Goal: Task Accomplishment & Management: Complete application form

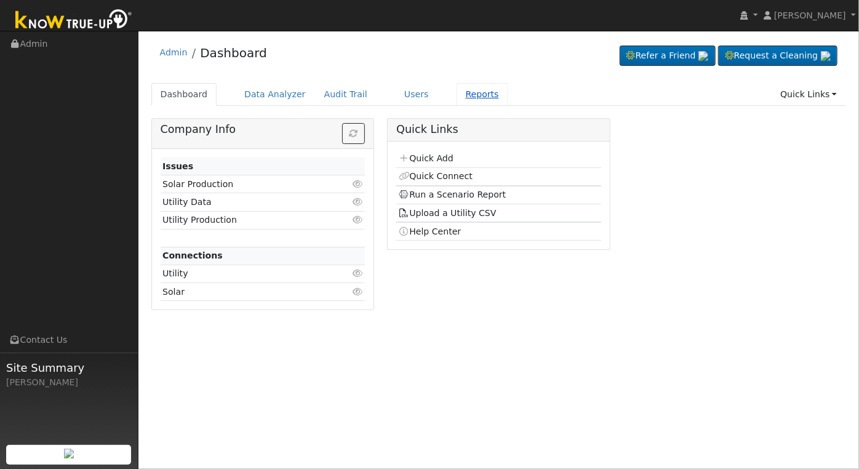
click at [460, 96] on link "Reports" at bounding box center [482, 94] width 52 height 23
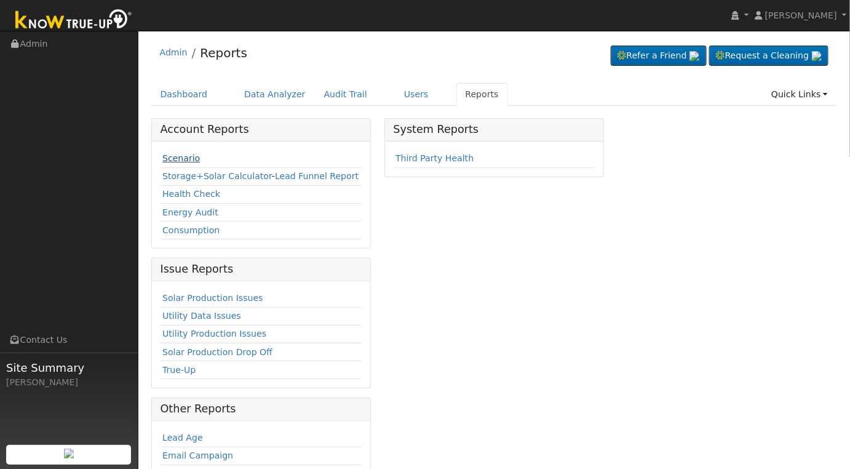
click at [185, 155] on link "Scenario" at bounding box center [181, 158] width 38 height 10
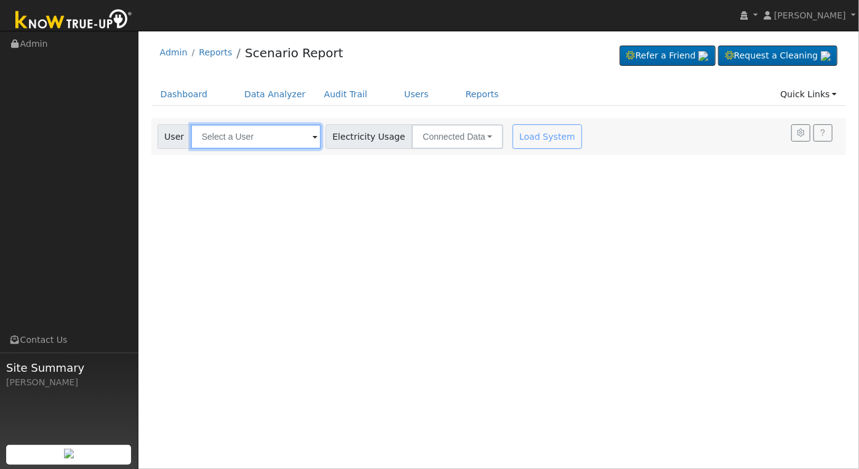
click at [271, 138] on input "text" at bounding box center [256, 136] width 130 height 25
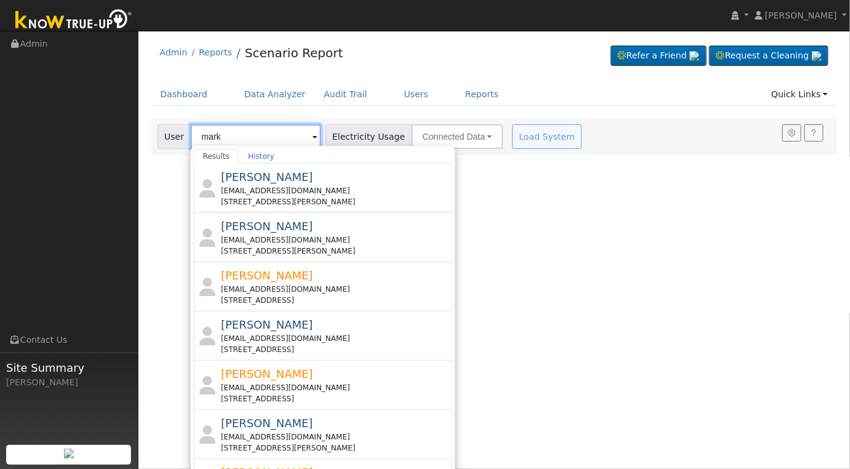
type input "mark"
click at [819, 94] on link "Quick Links" at bounding box center [799, 94] width 75 height 23
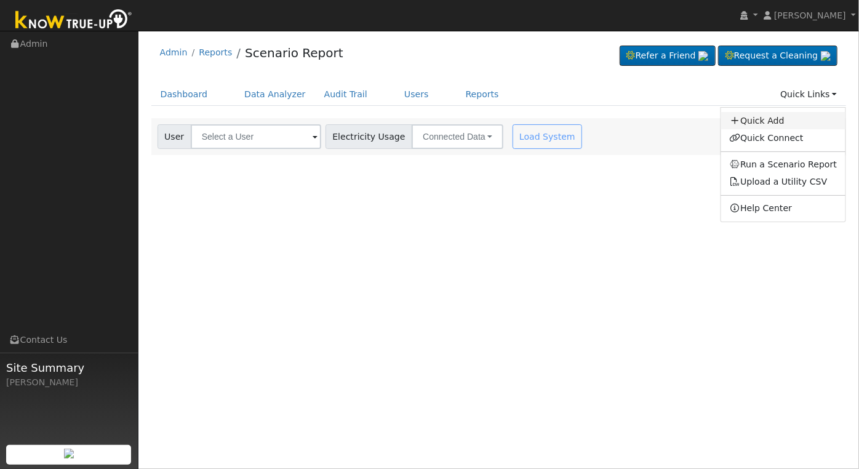
click at [776, 124] on link "Quick Add" at bounding box center [783, 120] width 125 height 17
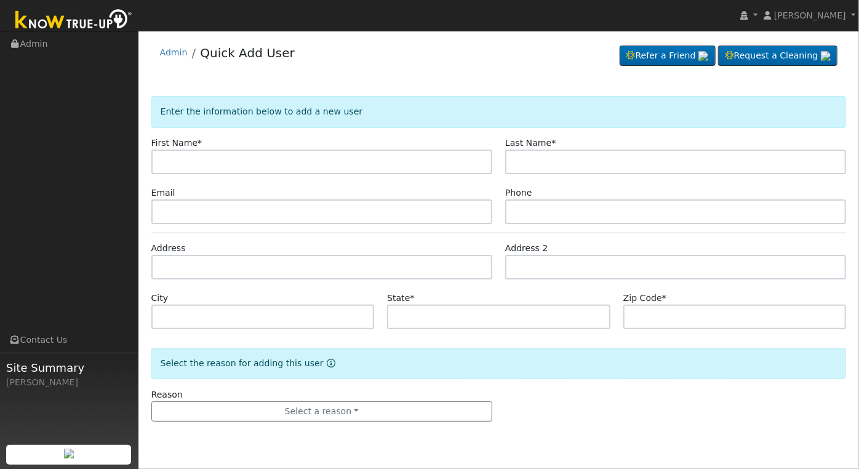
click at [372, 167] on input "text" at bounding box center [321, 161] width 341 height 25
drag, startPoint x: 372, startPoint y: 165, endPoint x: 380, endPoint y: 82, distance: 84.0
click at [380, 82] on div "Admin Quick Add User Refer a Friend Request a Cleaning *" at bounding box center [499, 241] width 708 height 409
type input "Mark"
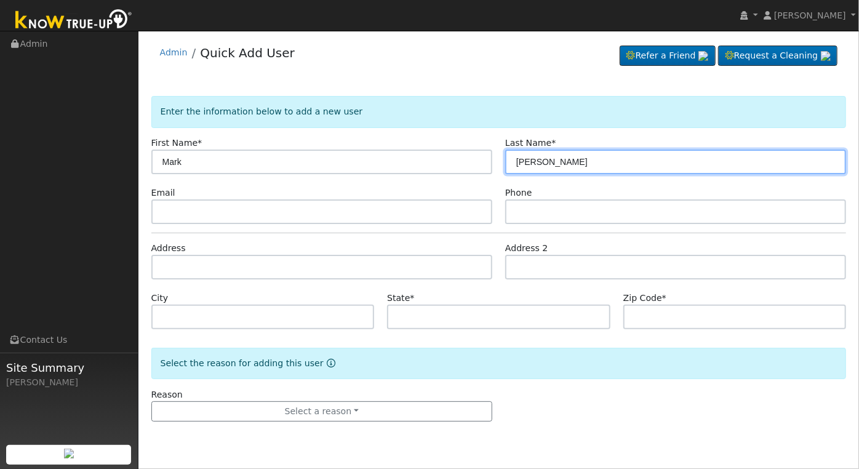
type input "[PERSON_NAME]"
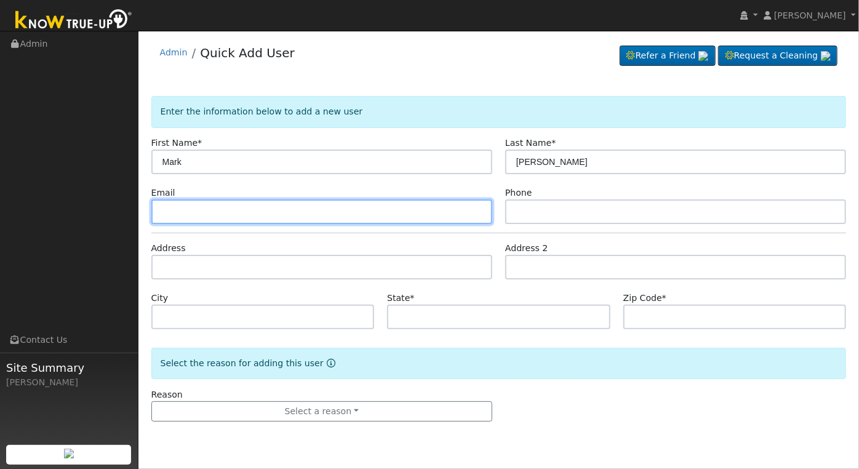
click at [378, 217] on input "text" at bounding box center [321, 211] width 341 height 25
click at [439, 223] on input "text" at bounding box center [321, 211] width 341 height 25
click at [439, 222] on input "m" at bounding box center [321, 211] width 341 height 25
type input "s"
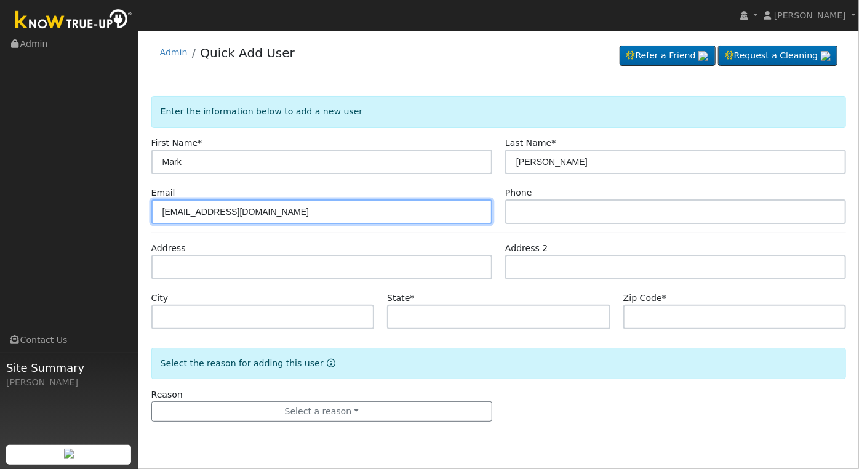
type input "msv6@comcast.net"
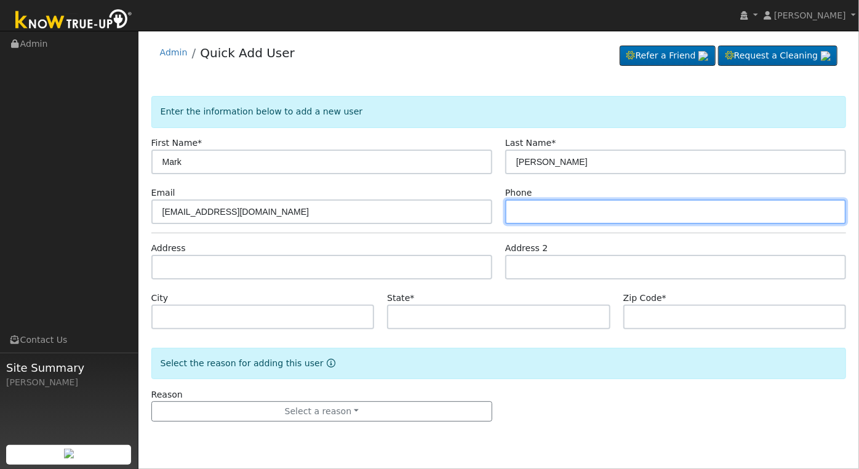
click at [534, 207] on input "text" at bounding box center [675, 211] width 341 height 25
type input "5592708809"
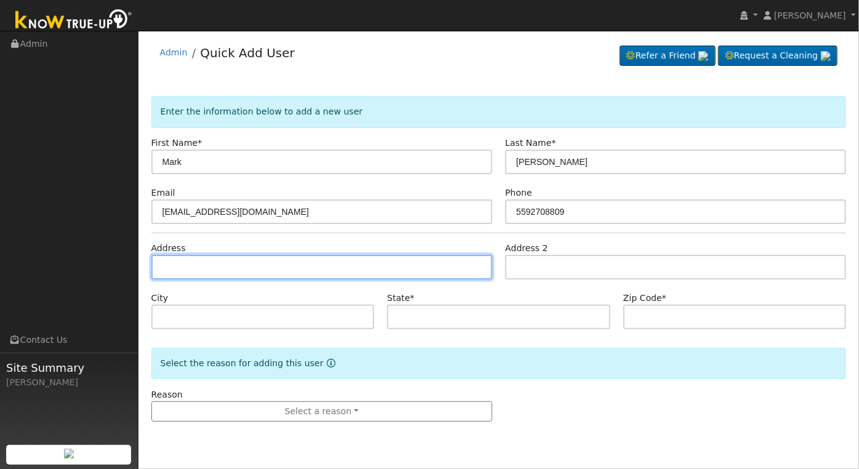
click at [400, 268] on input "text" at bounding box center [321, 267] width 341 height 25
type input "1126 North Cherry Lane"
type input "Clovis"
type input "CA"
type input "93611"
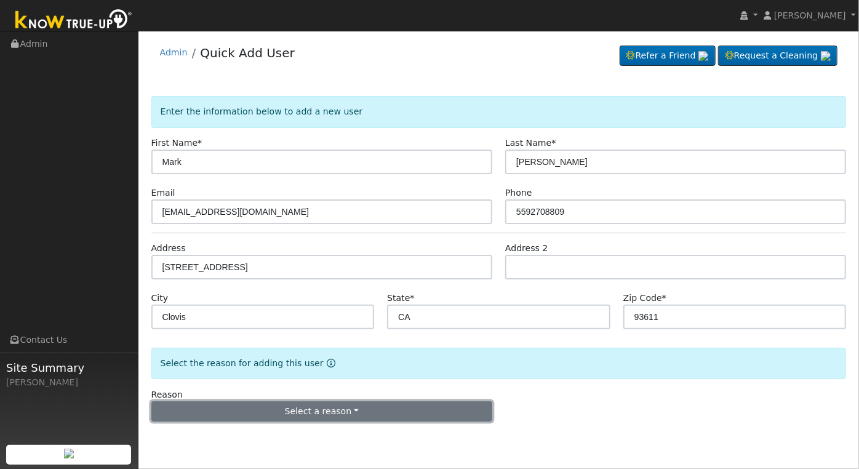
click at [357, 413] on button "Select a reason" at bounding box center [321, 411] width 341 height 21
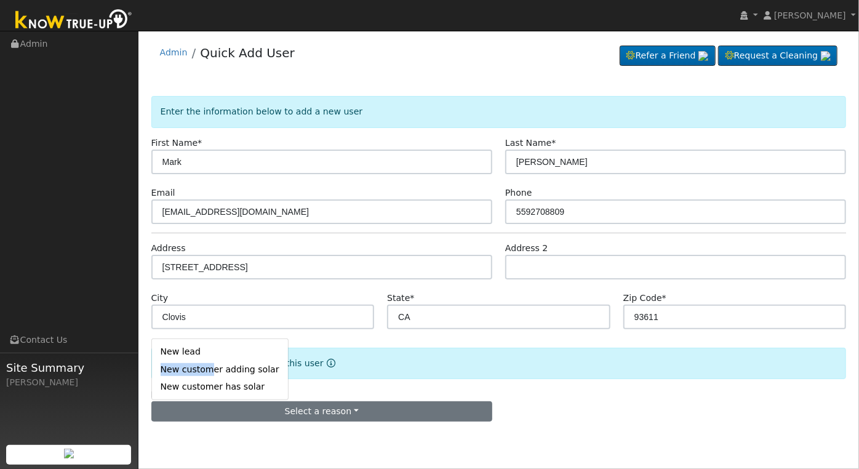
click at [209, 359] on div "New lead New customer adding solar New customer has solar" at bounding box center [219, 369] width 137 height 62
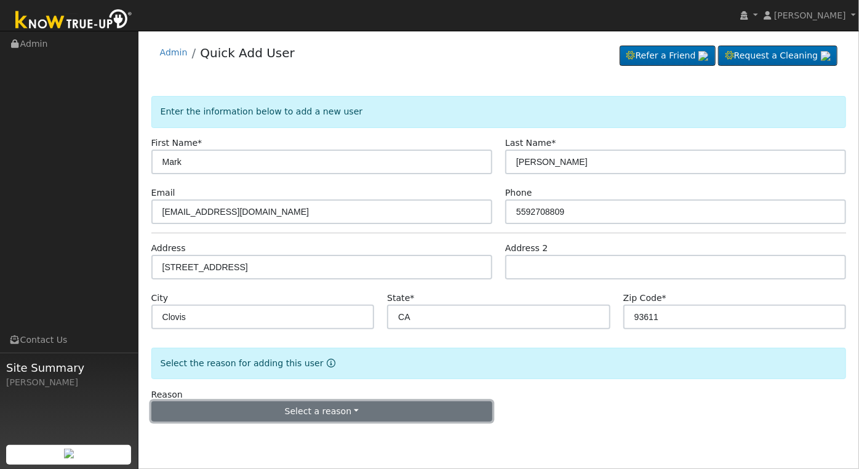
click at [358, 407] on button "Select a reason" at bounding box center [321, 411] width 341 height 21
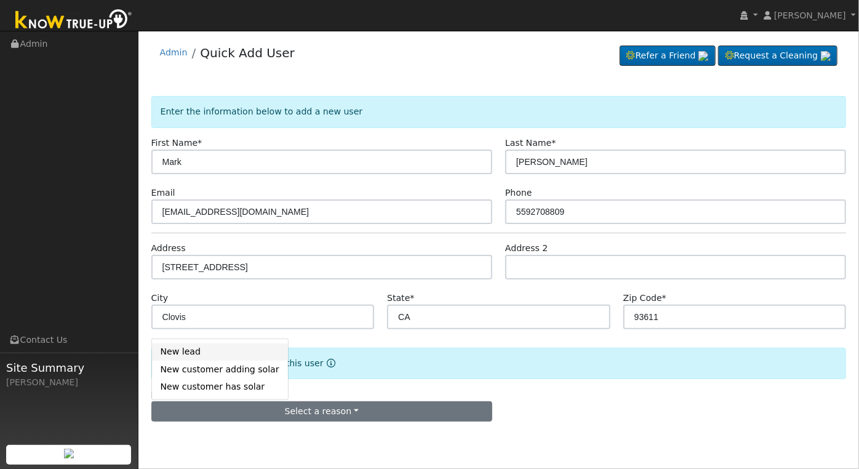
click at [188, 352] on link "New lead" at bounding box center [220, 351] width 136 height 17
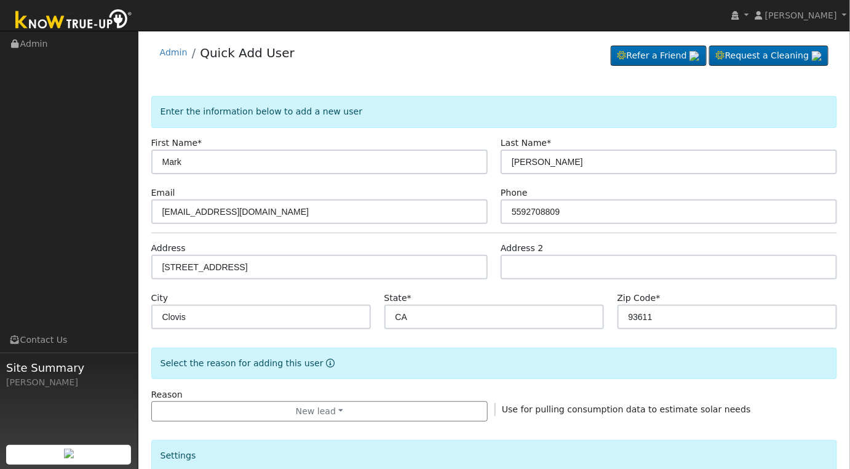
scroll to position [205, 0]
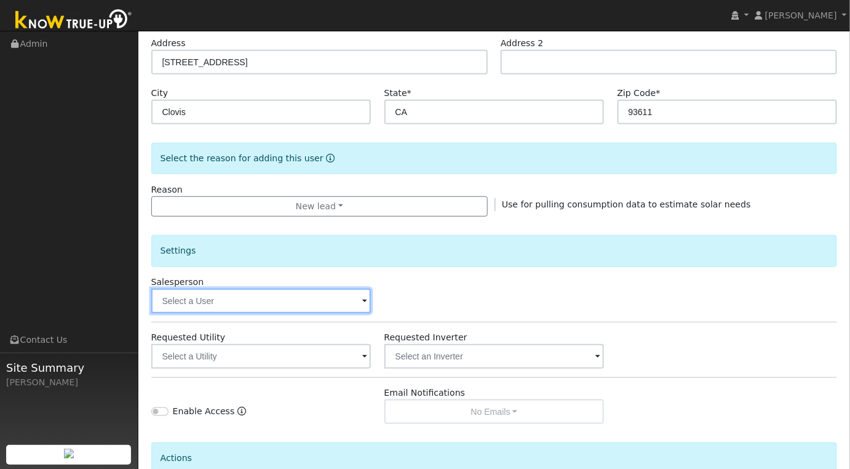
click at [294, 301] on input "text" at bounding box center [261, 300] width 220 height 25
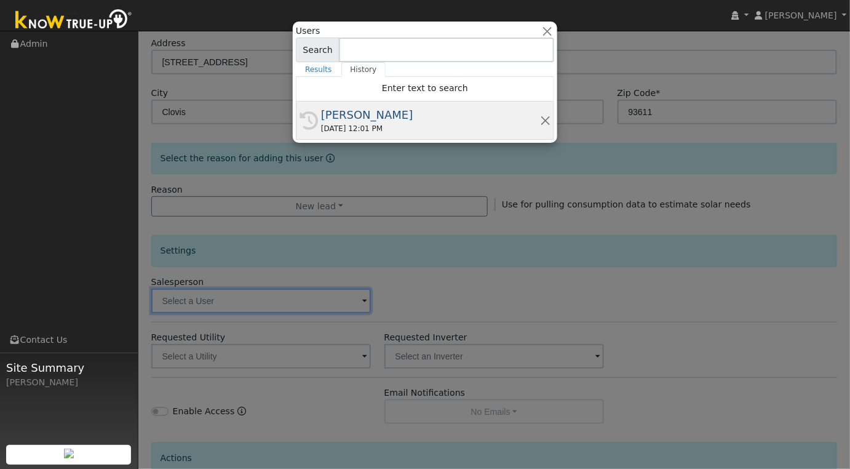
click at [404, 123] on div "08/13/2025 12:01 PM" at bounding box center [430, 128] width 219 height 11
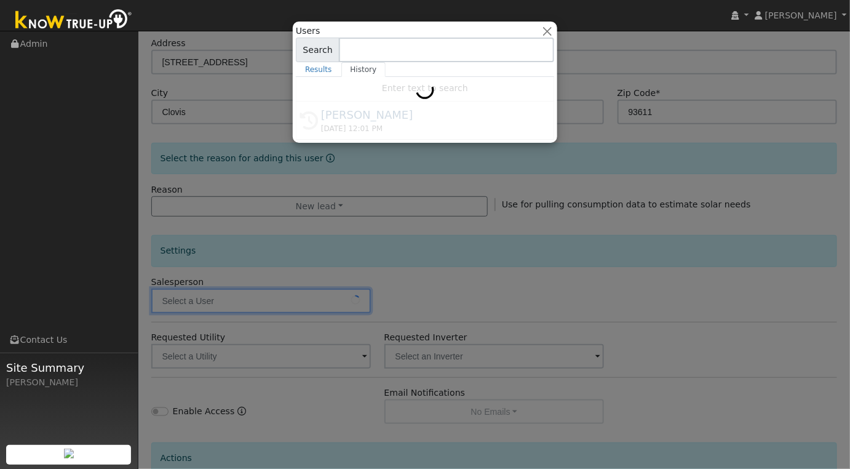
type input "[PERSON_NAME]"
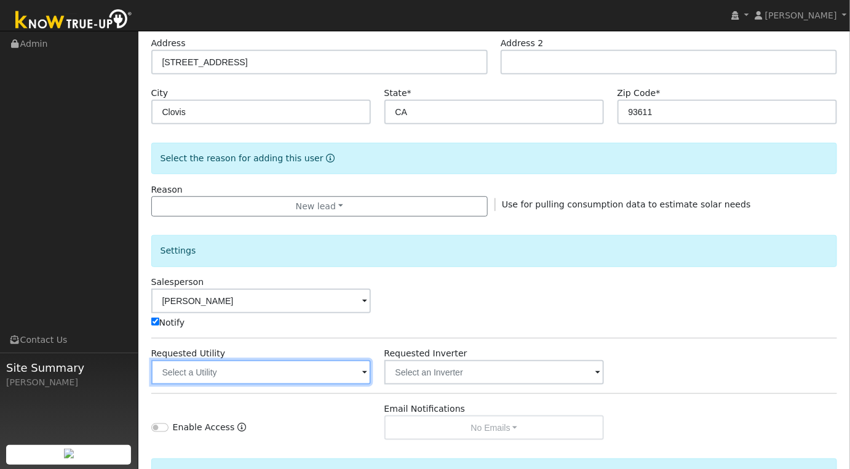
click at [354, 372] on input "text" at bounding box center [261, 372] width 220 height 25
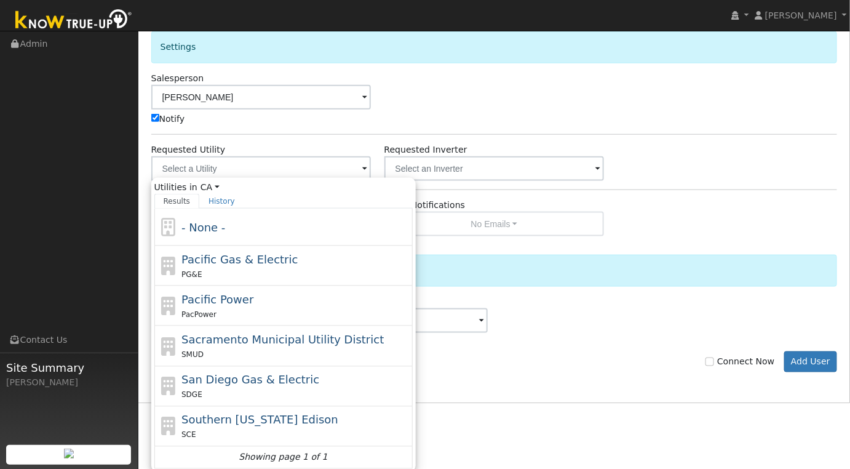
click at [292, 257] on div "Pacific Gas & Electric PG&E" at bounding box center [295, 266] width 228 height 30
type input "Pacific Gas & Electric"
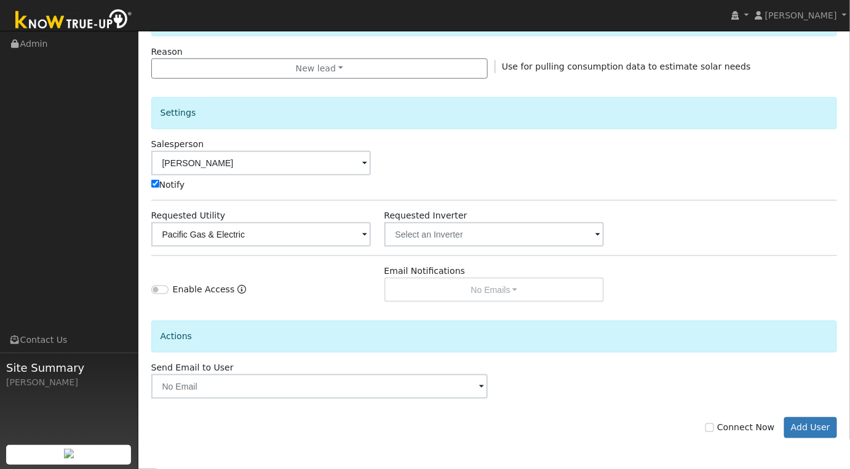
scroll to position [340, 0]
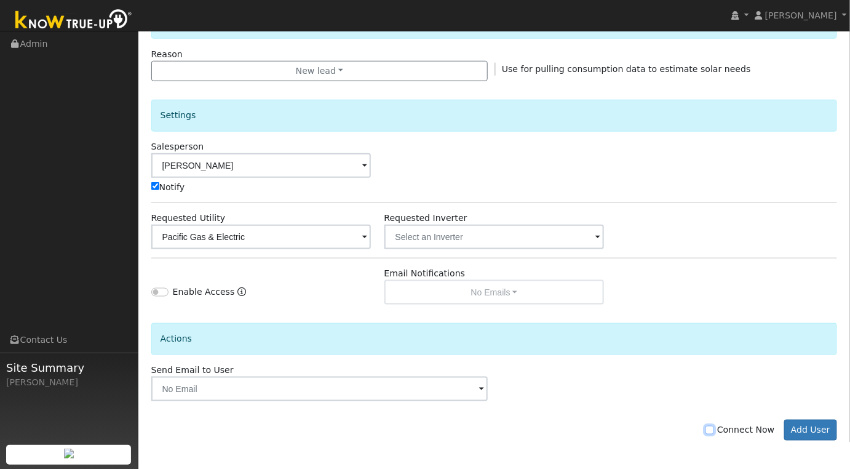
click at [714, 426] on input "Connect Now" at bounding box center [710, 430] width 9 height 9
checkbox input "true"
click at [816, 428] on button "Add User" at bounding box center [811, 430] width 54 height 21
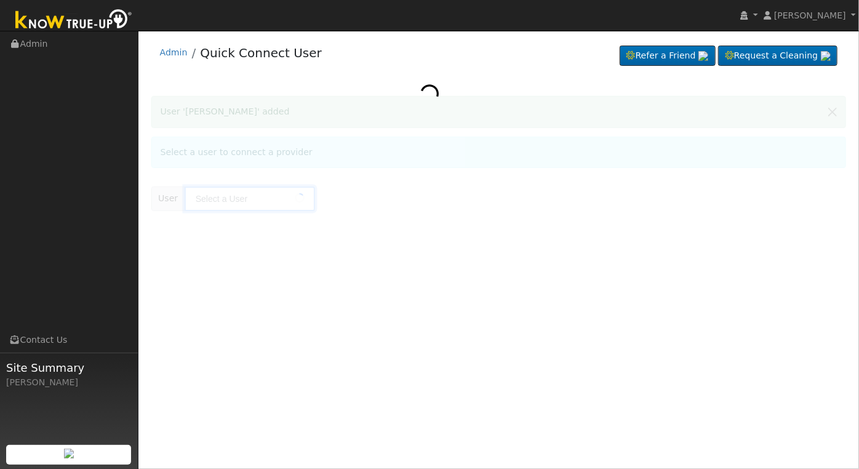
type input "[PERSON_NAME]"
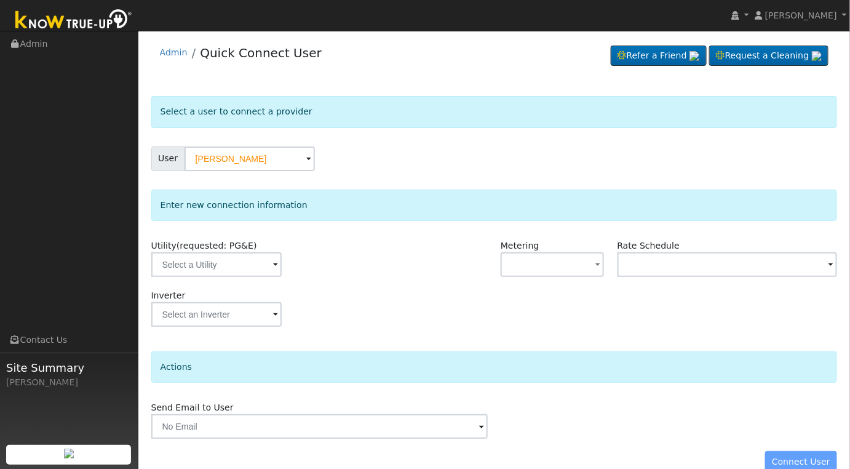
click at [273, 264] on span at bounding box center [275, 265] width 5 height 14
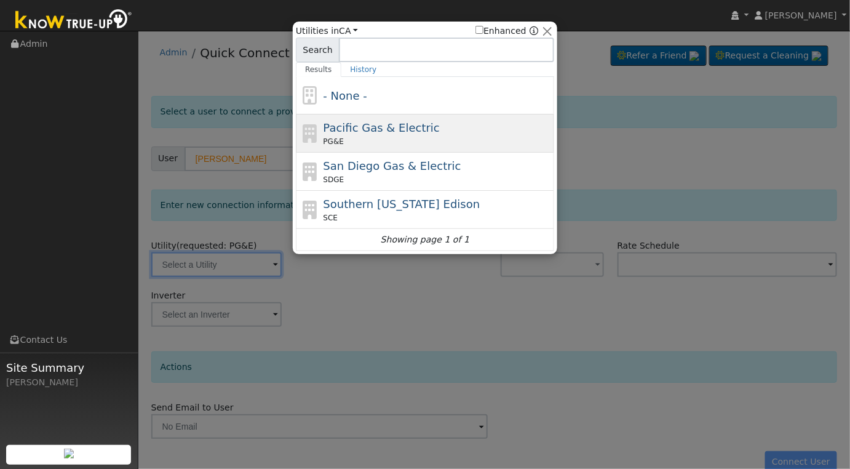
click at [385, 141] on div "PG&E" at bounding box center [438, 141] width 228 height 11
type input "PG&E"
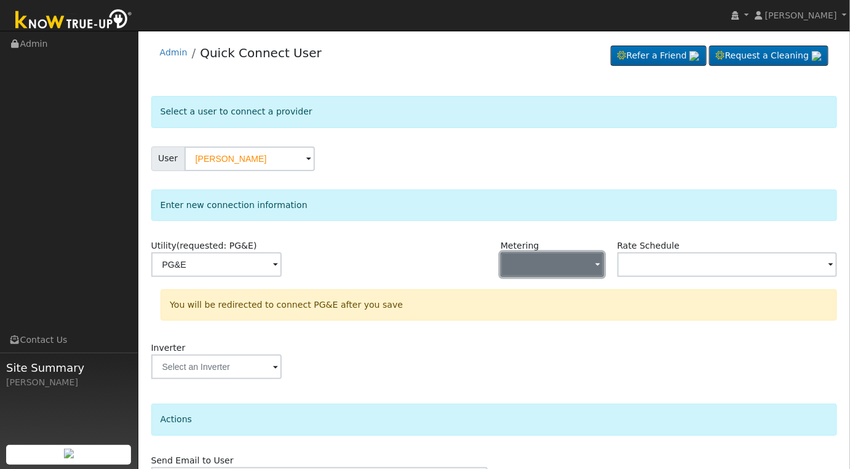
click at [594, 266] on button "button" at bounding box center [552, 264] width 103 height 25
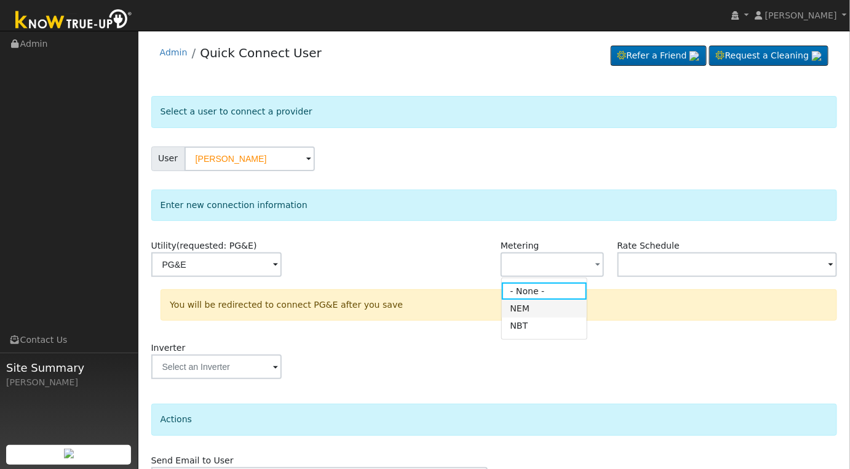
click at [549, 309] on link "NEM" at bounding box center [545, 308] width 86 height 17
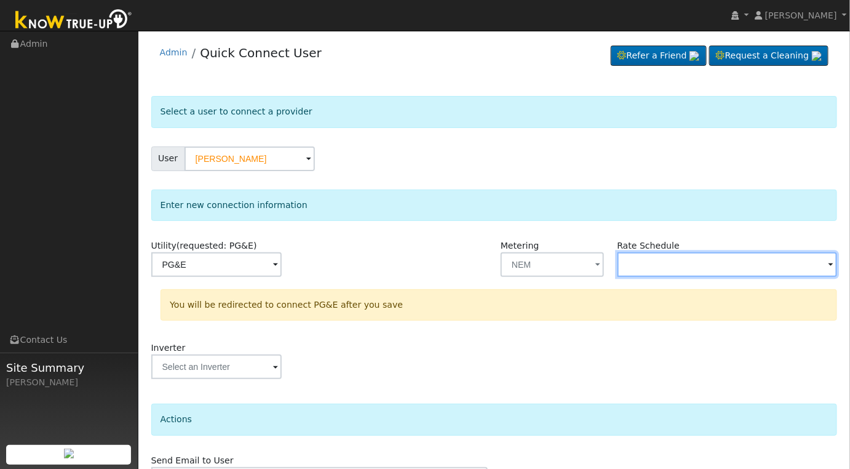
click at [282, 261] on input "text" at bounding box center [216, 264] width 130 height 25
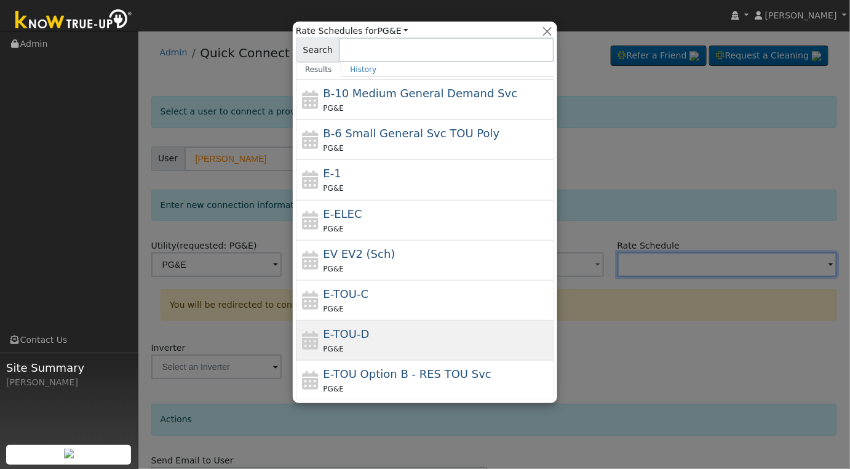
scroll to position [95, 0]
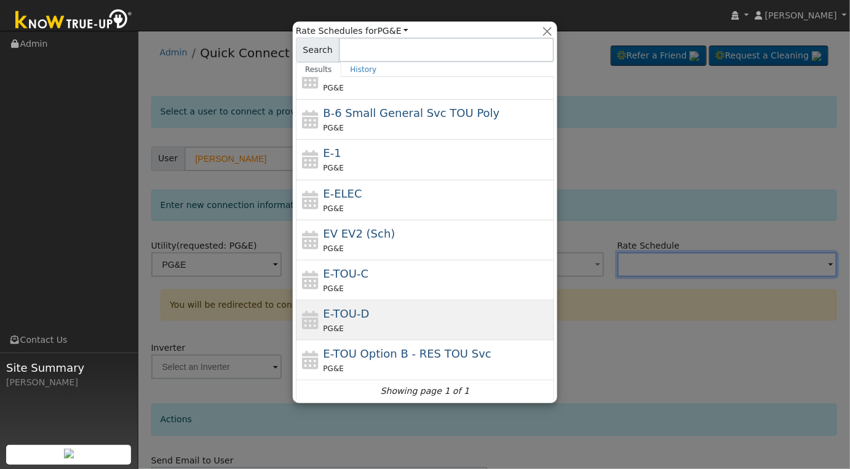
click at [446, 322] on div "PG&E" at bounding box center [438, 328] width 228 height 13
type input "E-TOU-D"
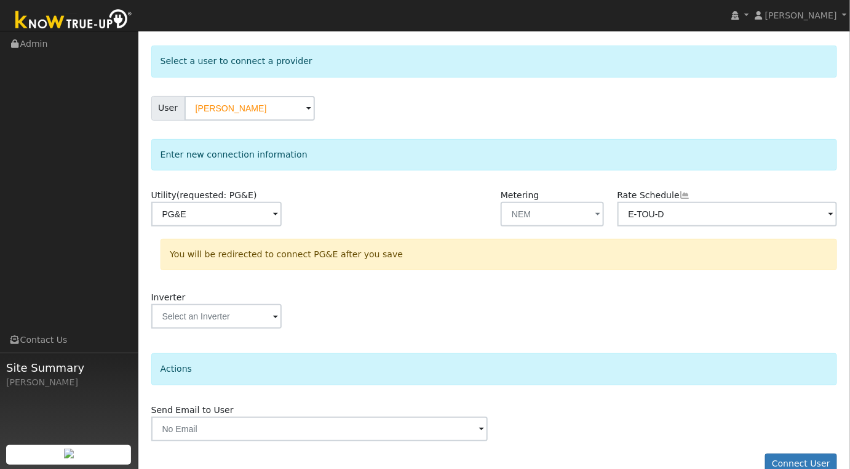
scroll to position [72, 0]
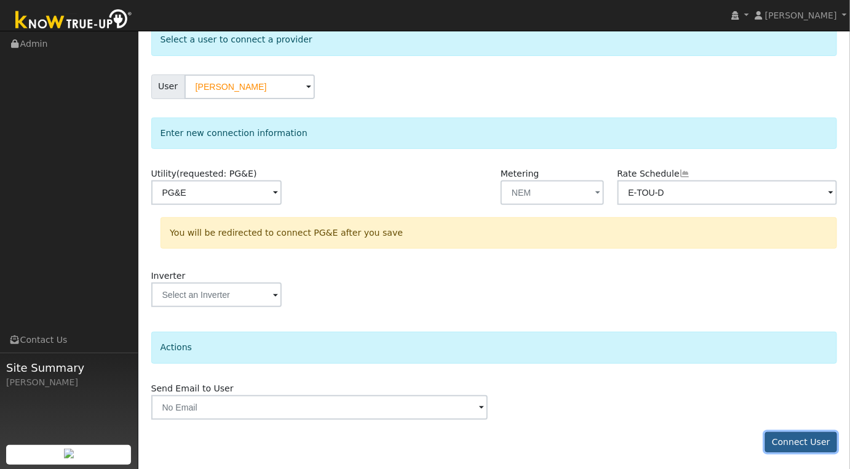
click at [799, 439] on button "Connect User" at bounding box center [801, 442] width 73 height 21
